Goal: Transaction & Acquisition: Purchase product/service

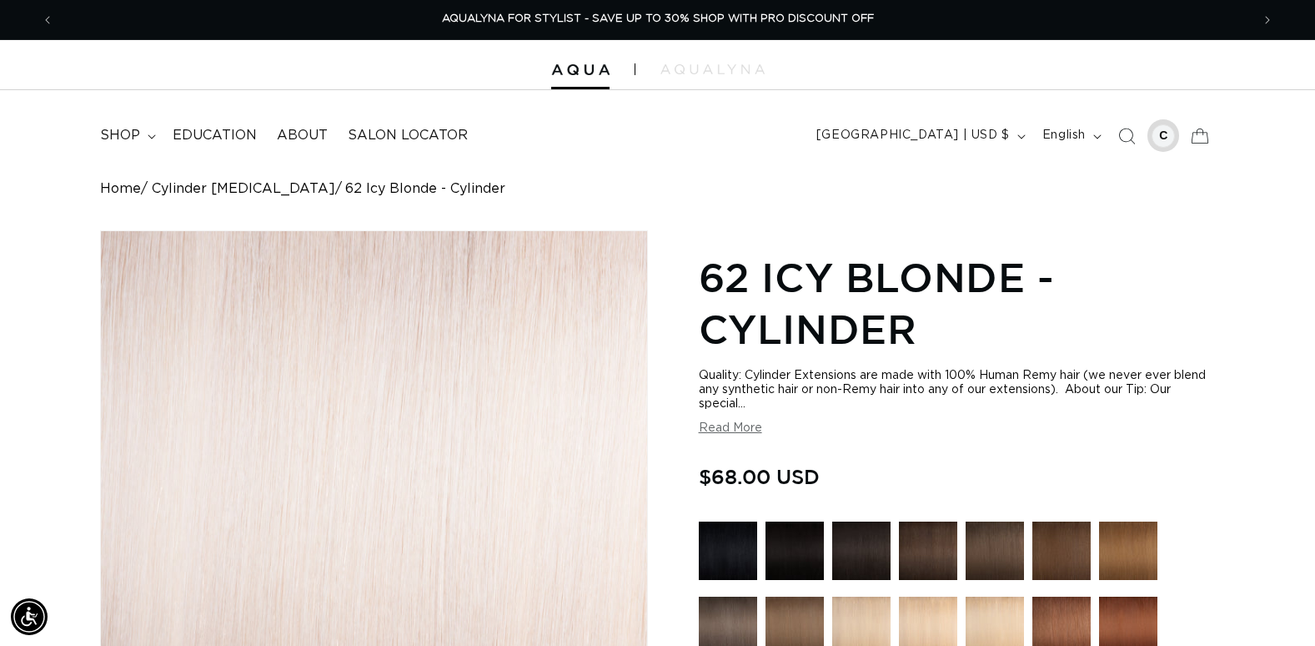
click at [1160, 135] on div at bounding box center [1163, 135] width 23 height 23
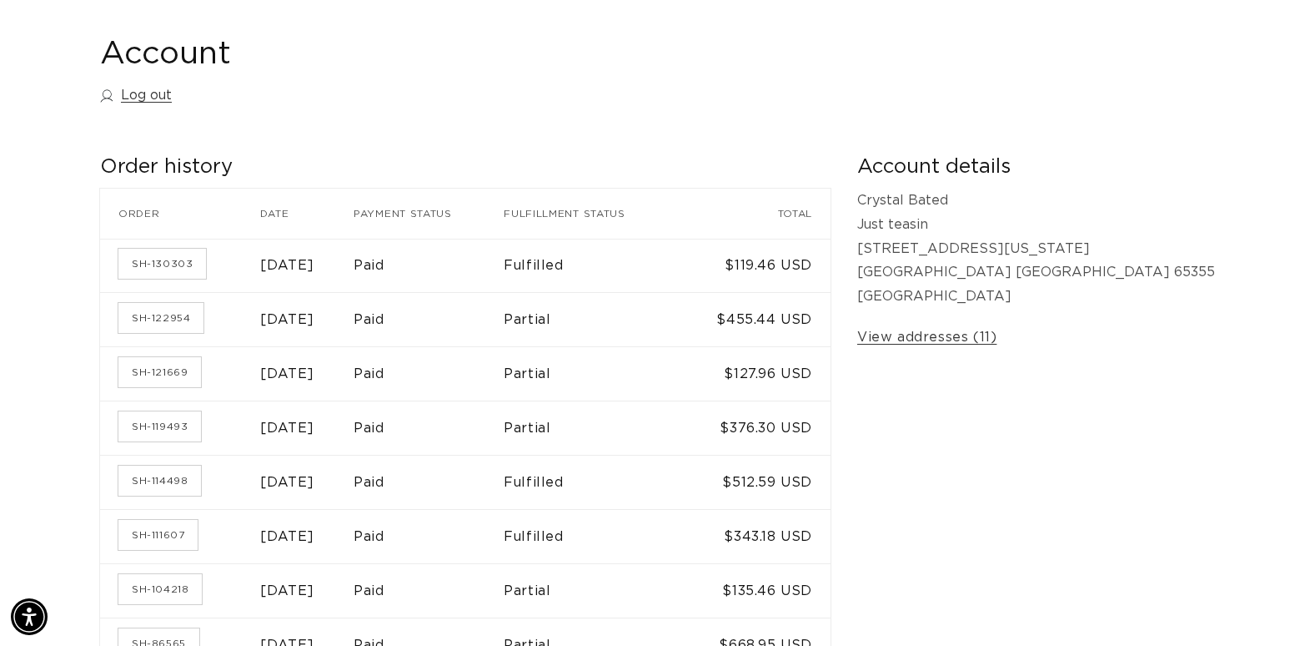
scroll to position [0, 2394]
click at [168, 266] on link "SH-130303" at bounding box center [162, 264] width 88 height 30
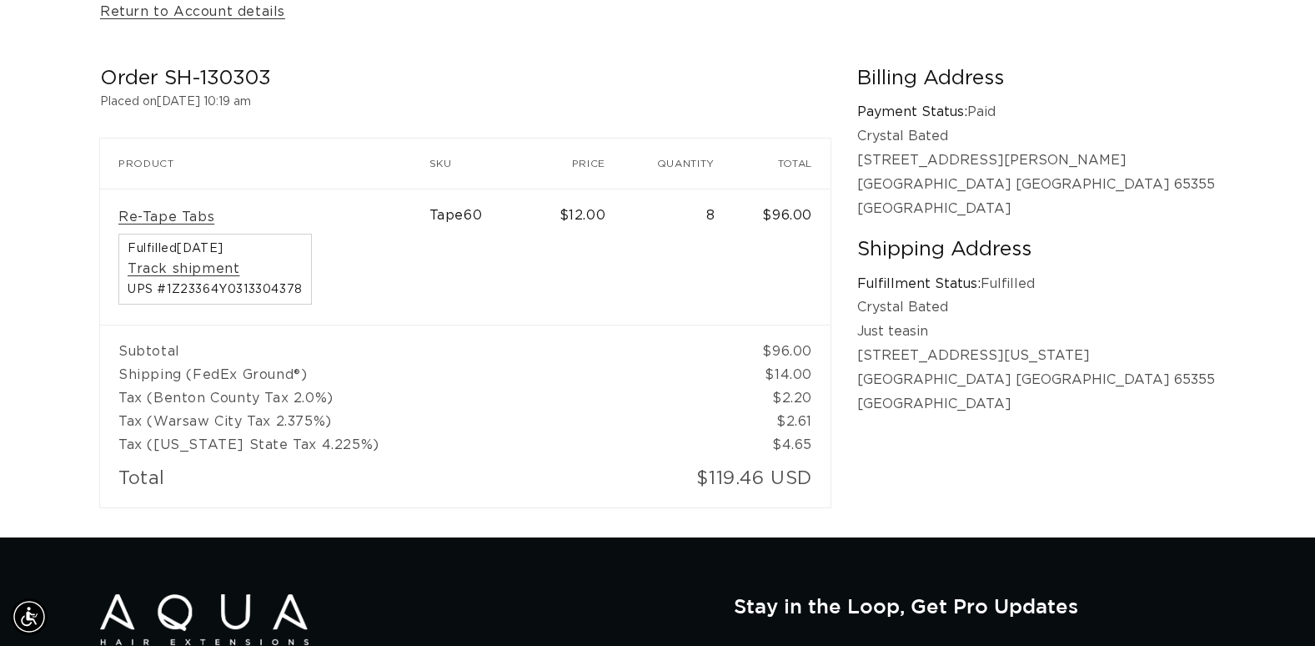
scroll to position [0, 1197]
click at [157, 222] on link "Re-Tape Tabs" at bounding box center [166, 218] width 96 height 18
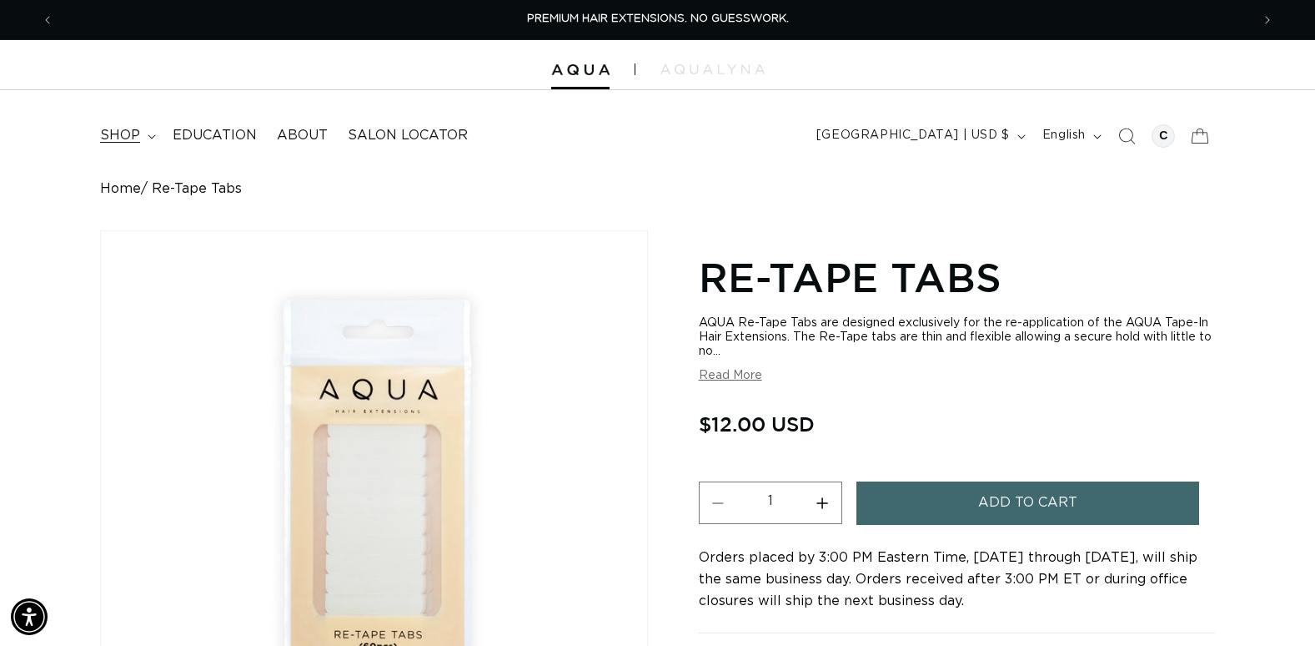
click at [126, 138] on span "shop" at bounding box center [120, 136] width 40 height 18
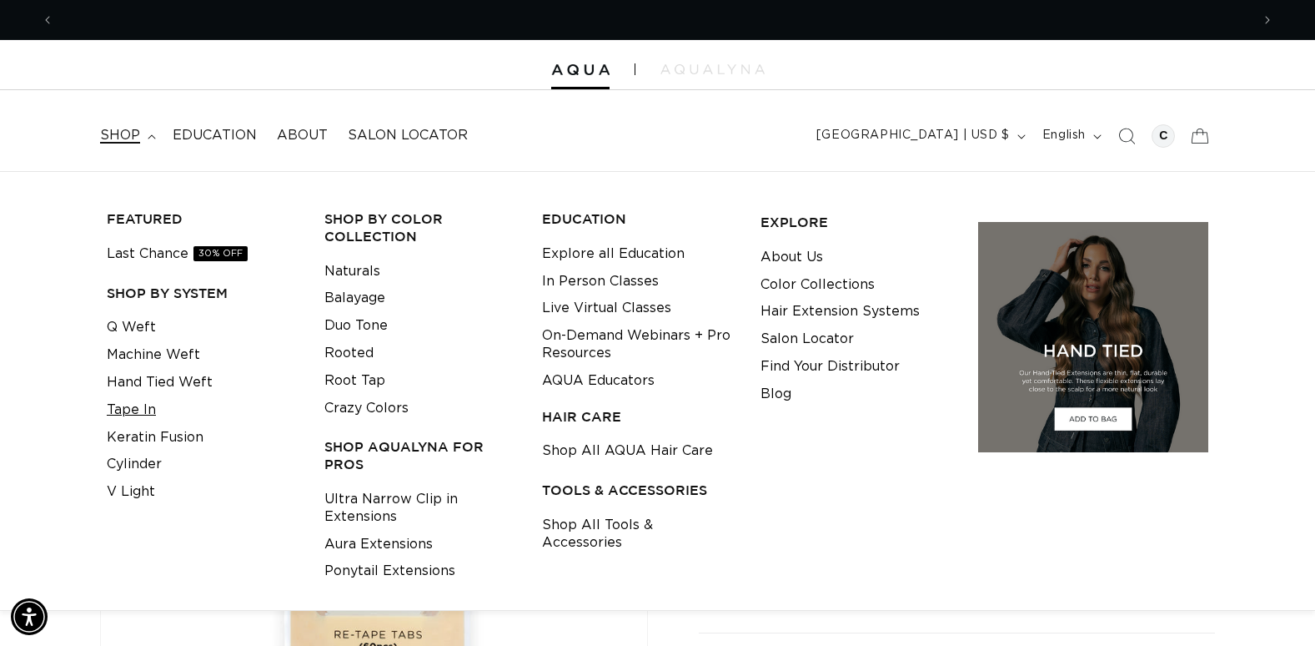
scroll to position [0, 1197]
click at [141, 410] on link "Tape In" at bounding box center [131, 410] width 49 height 28
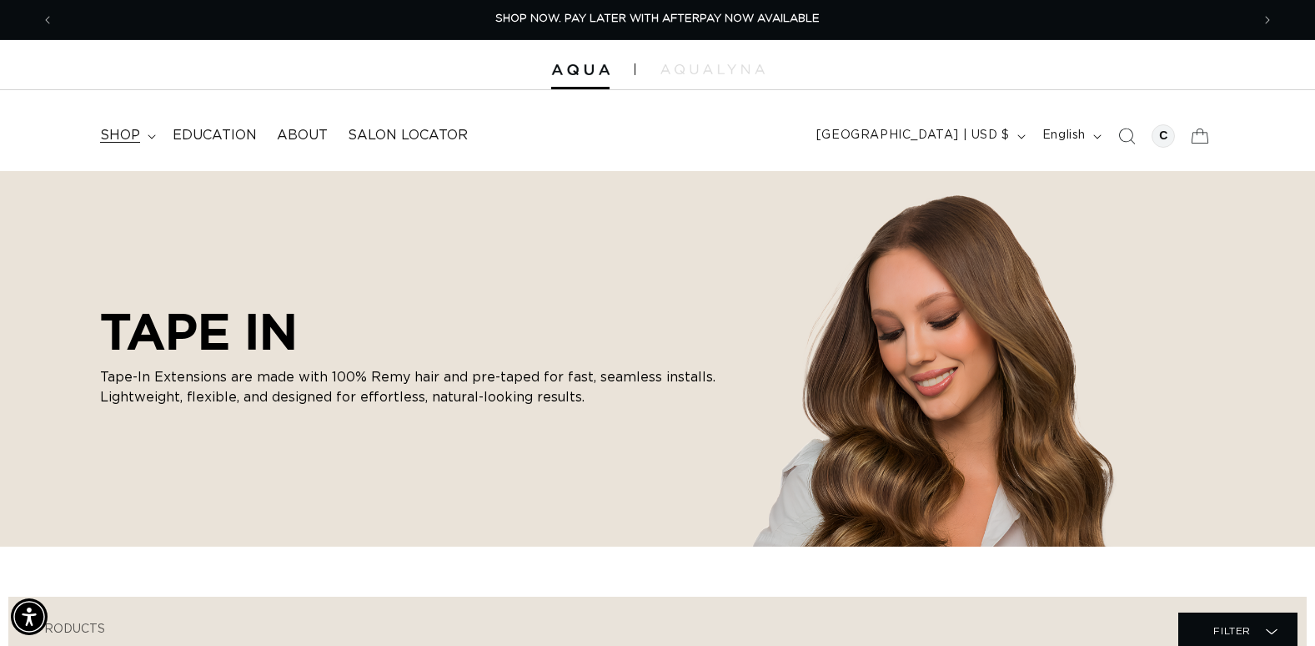
click at [132, 140] on span "shop" at bounding box center [120, 136] width 40 height 18
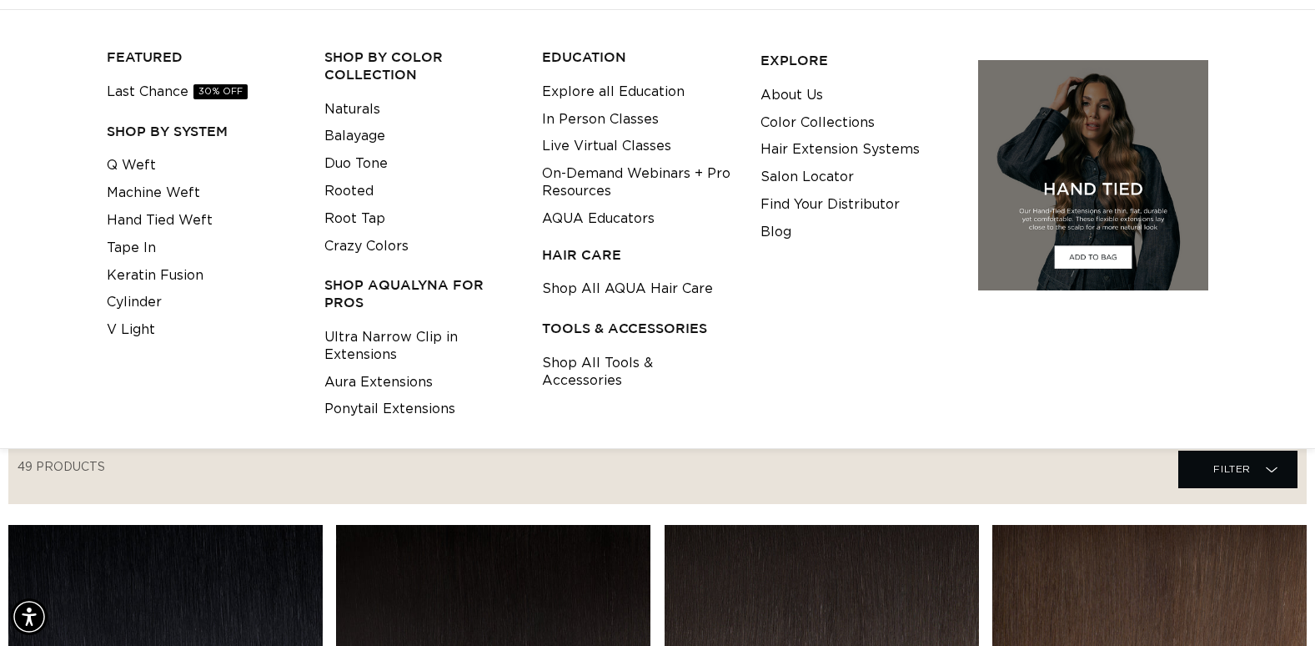
scroll to position [167, 0]
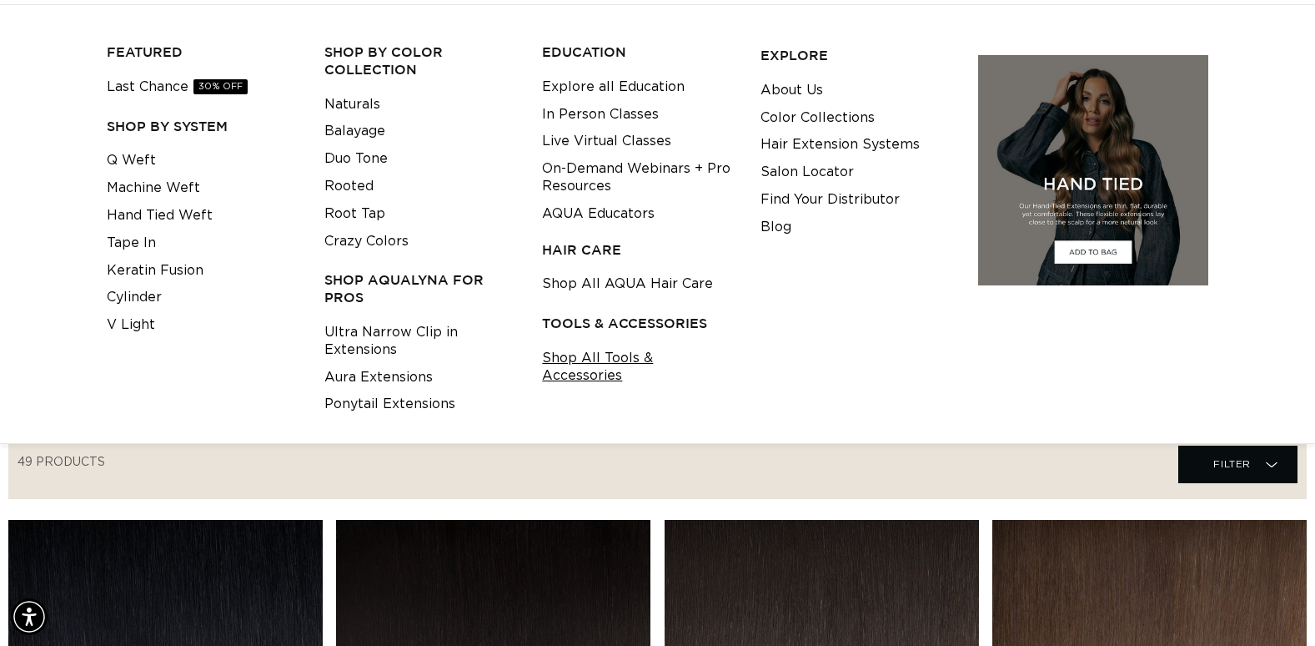
click at [651, 355] on link "Shop All Tools & Accessories" at bounding box center [638, 367] width 192 height 45
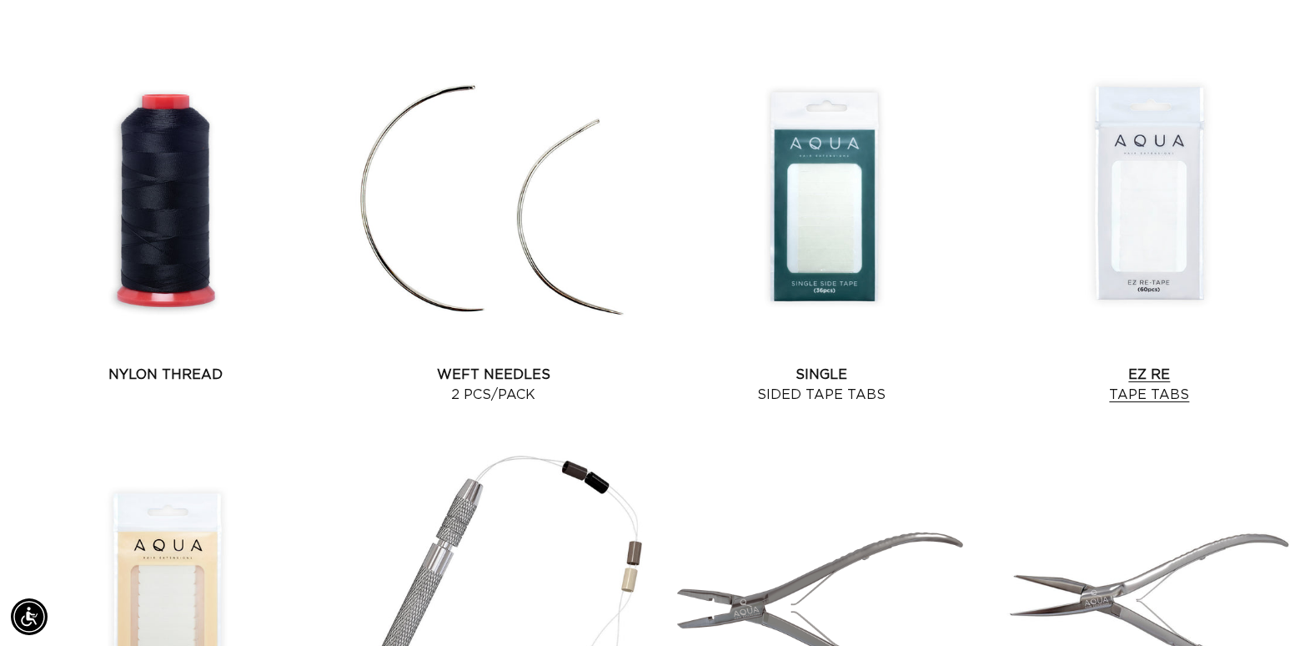
scroll to position [0, 1197]
click at [1129, 392] on link "EZ Re Tape Tabs" at bounding box center [1150, 385] width 314 height 40
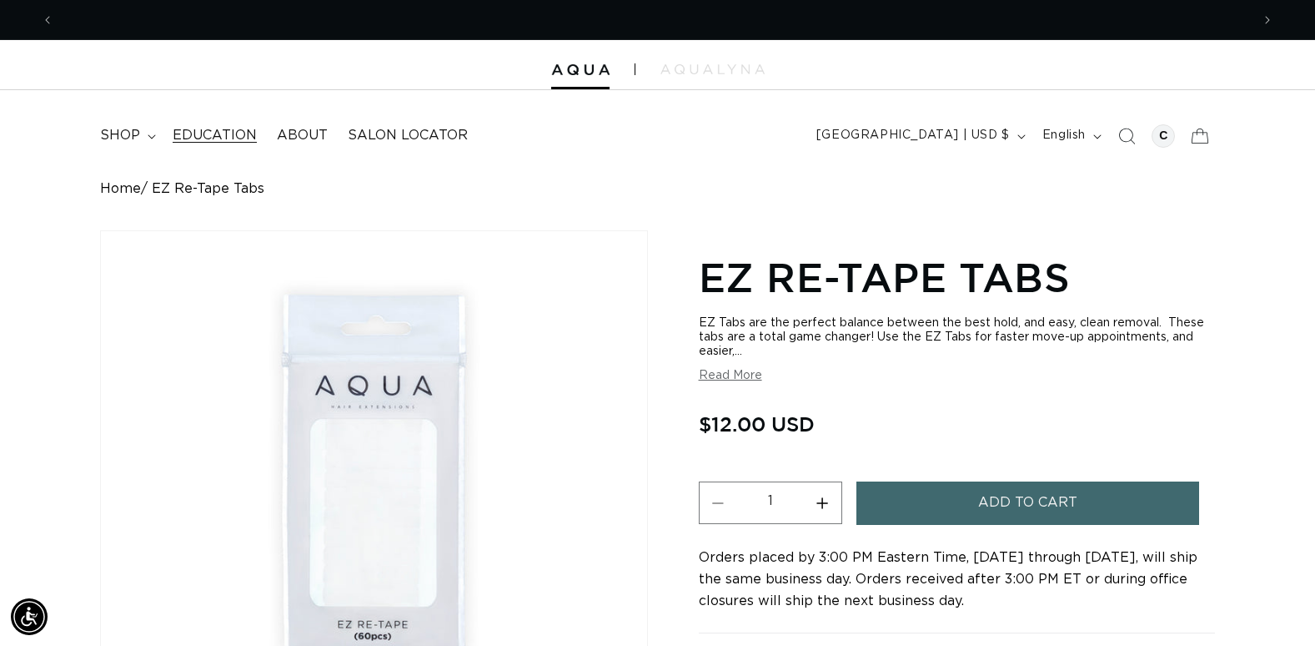
scroll to position [0, 2394]
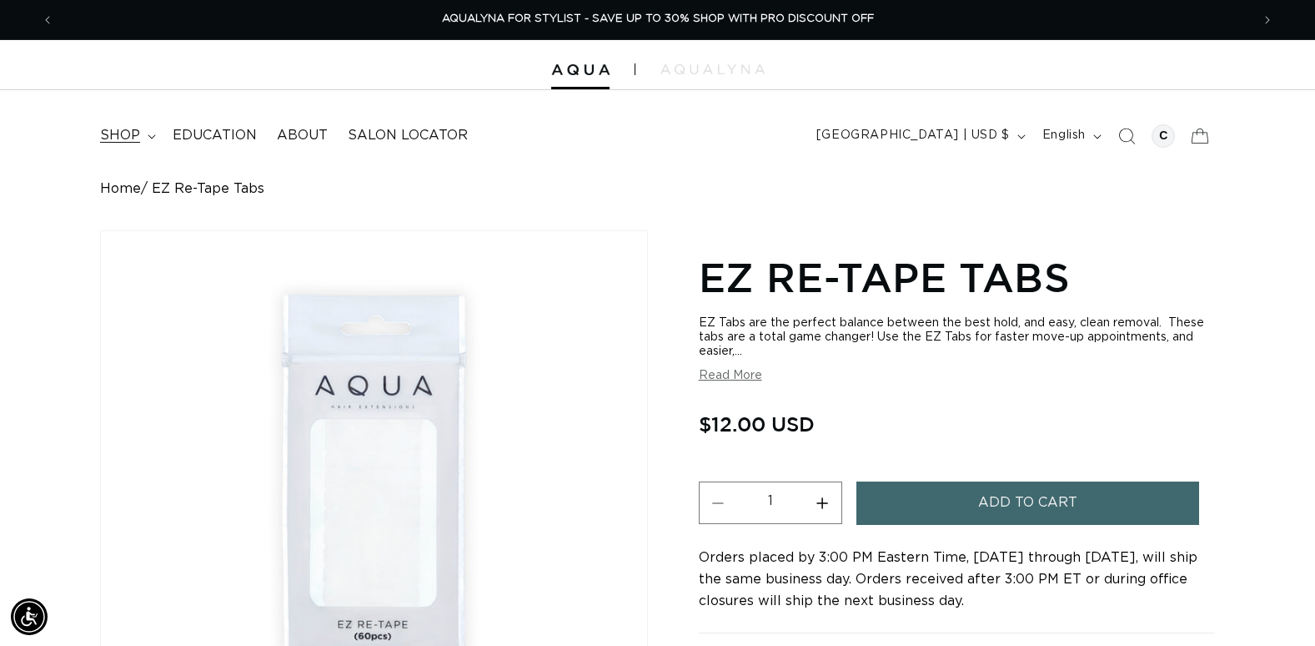
click at [122, 134] on span "shop" at bounding box center [120, 136] width 40 height 18
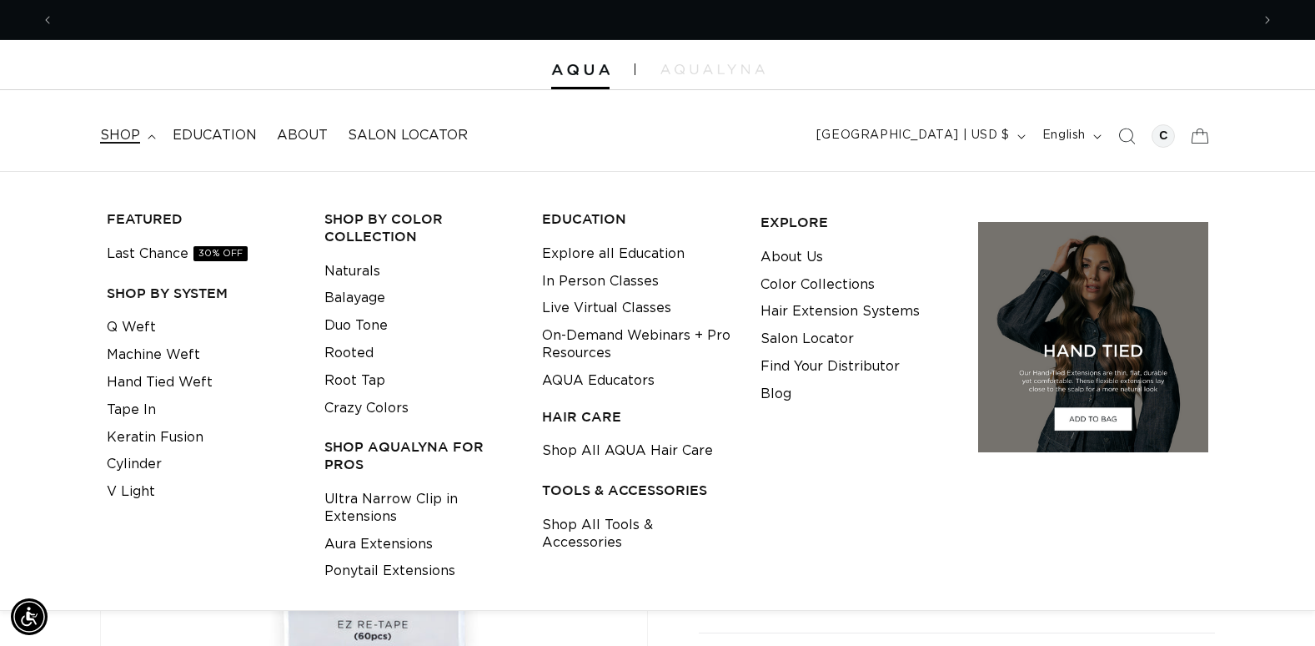
scroll to position [0, 1197]
